Goal: Find specific page/section: Find specific page/section

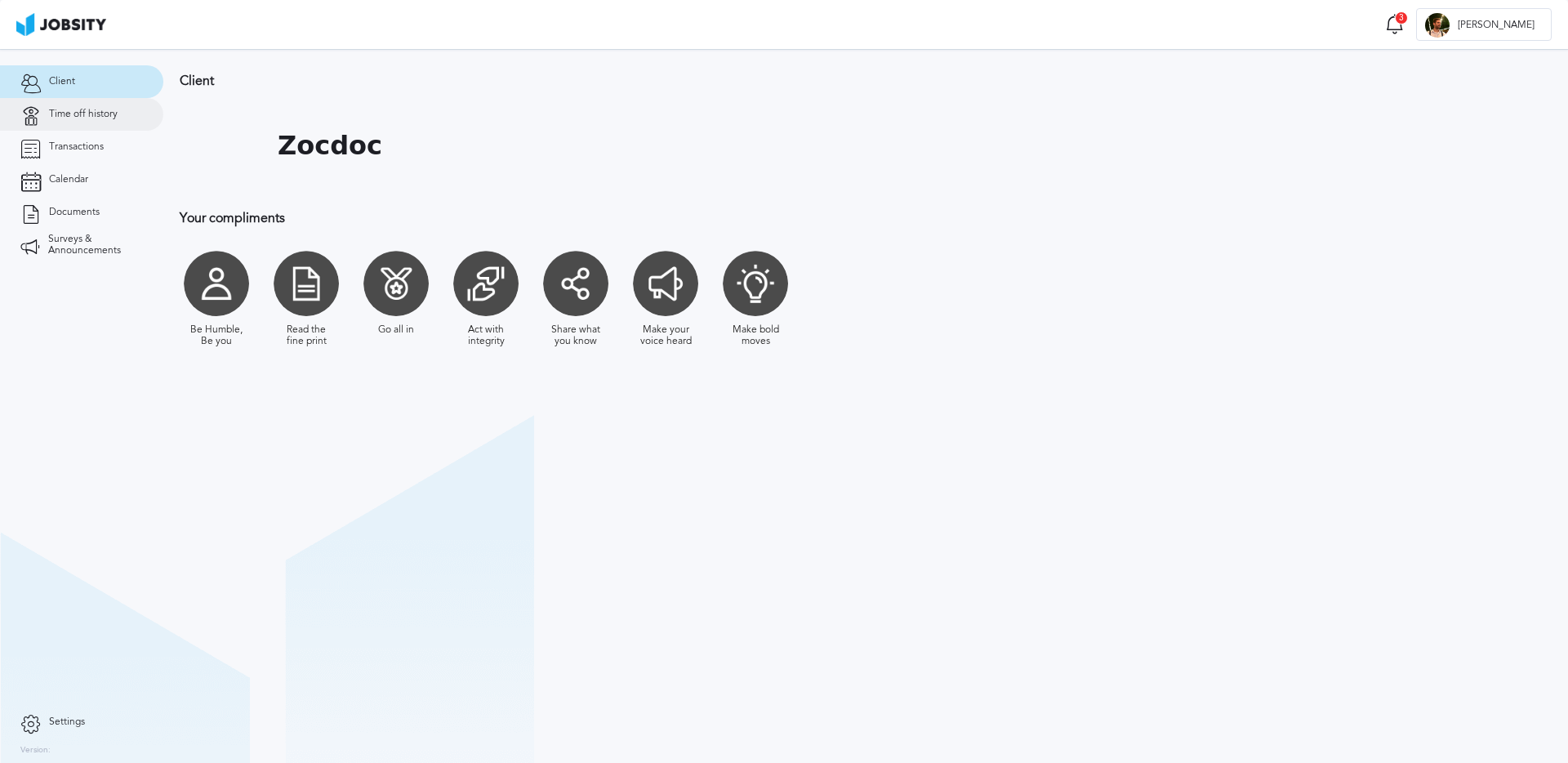
click at [103, 117] on span "Time off history" at bounding box center [83, 114] width 68 height 12
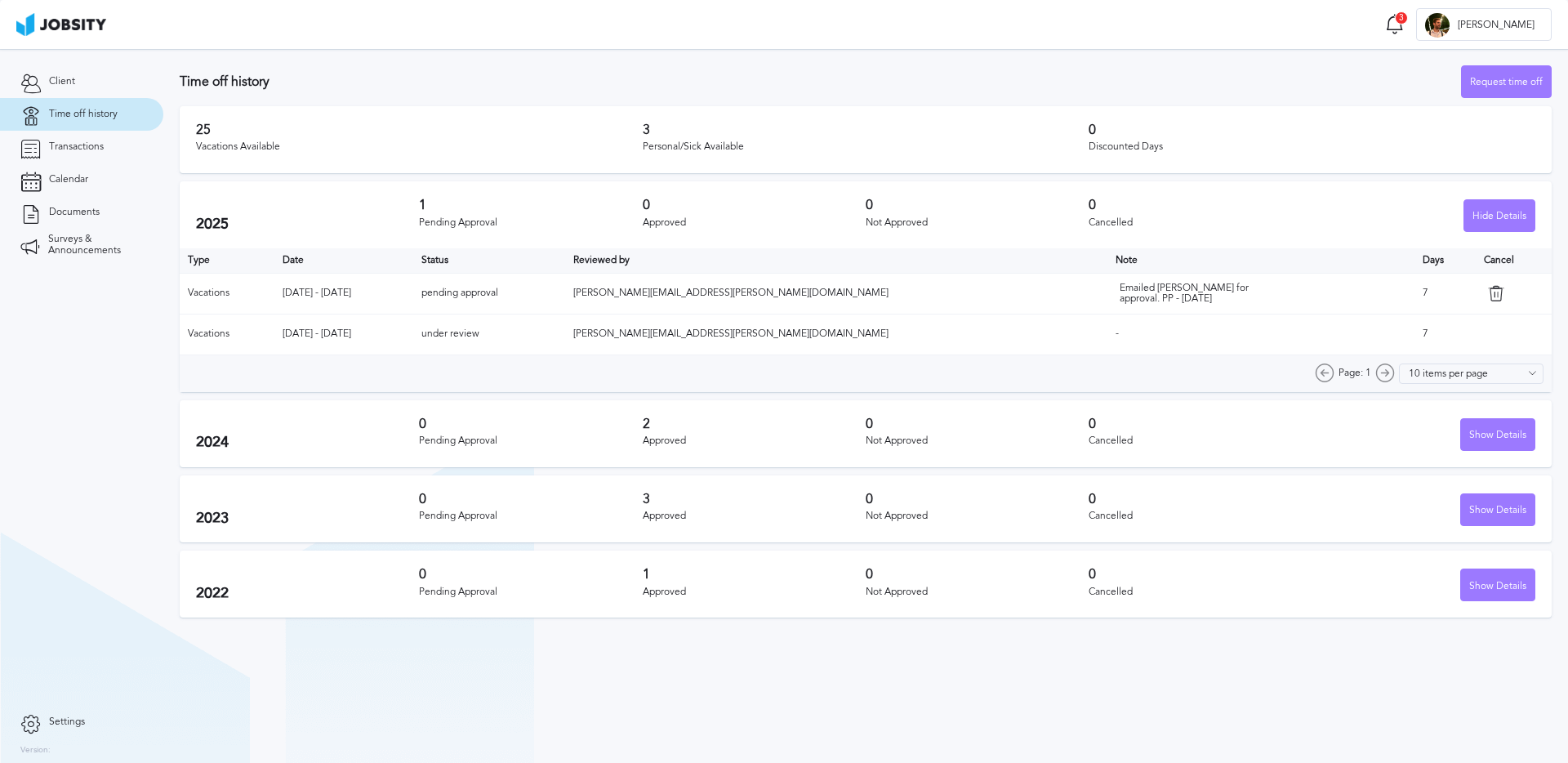
click at [489, 69] on div "Time off history Request time off" at bounding box center [866, 82] width 1372 height 33
click at [502, 53] on section "Time off history Request time off 25 Vacations Available 3 Personal/Sick Availa…" at bounding box center [866, 337] width 1405 height 577
click at [506, 62] on section "Time off history Request time off 25 Vacations Available 3 Personal/Sick Availa…" at bounding box center [866, 337] width 1405 height 577
click at [506, 73] on div "Time off history Request time off" at bounding box center [866, 82] width 1372 height 33
click at [513, 74] on h3 "Time off history" at bounding box center [820, 81] width 1281 height 14
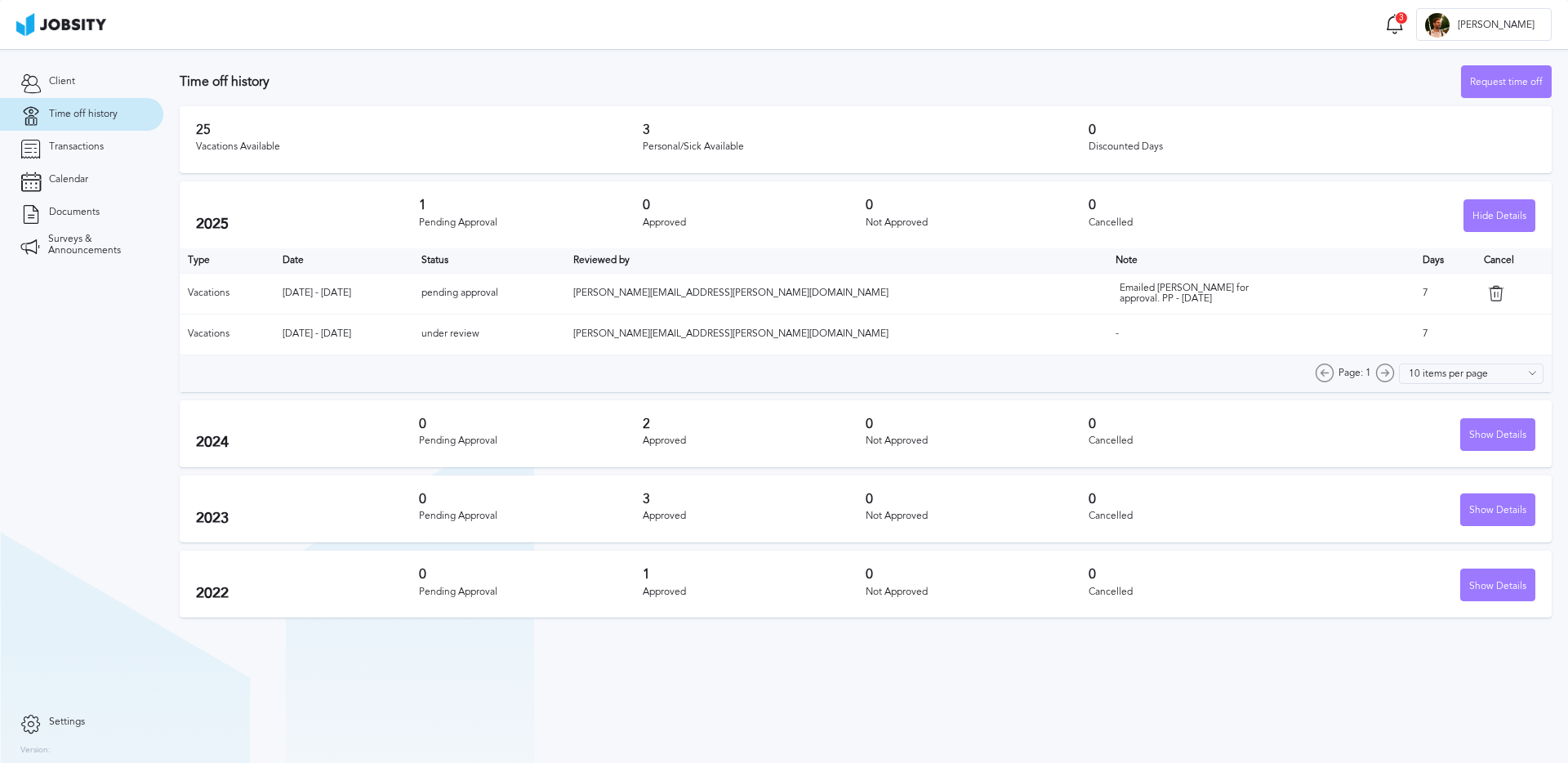
click at [513, 69] on div "Time off history Request time off" at bounding box center [866, 82] width 1372 height 33
